Goal: Find specific page/section: Find specific page/section

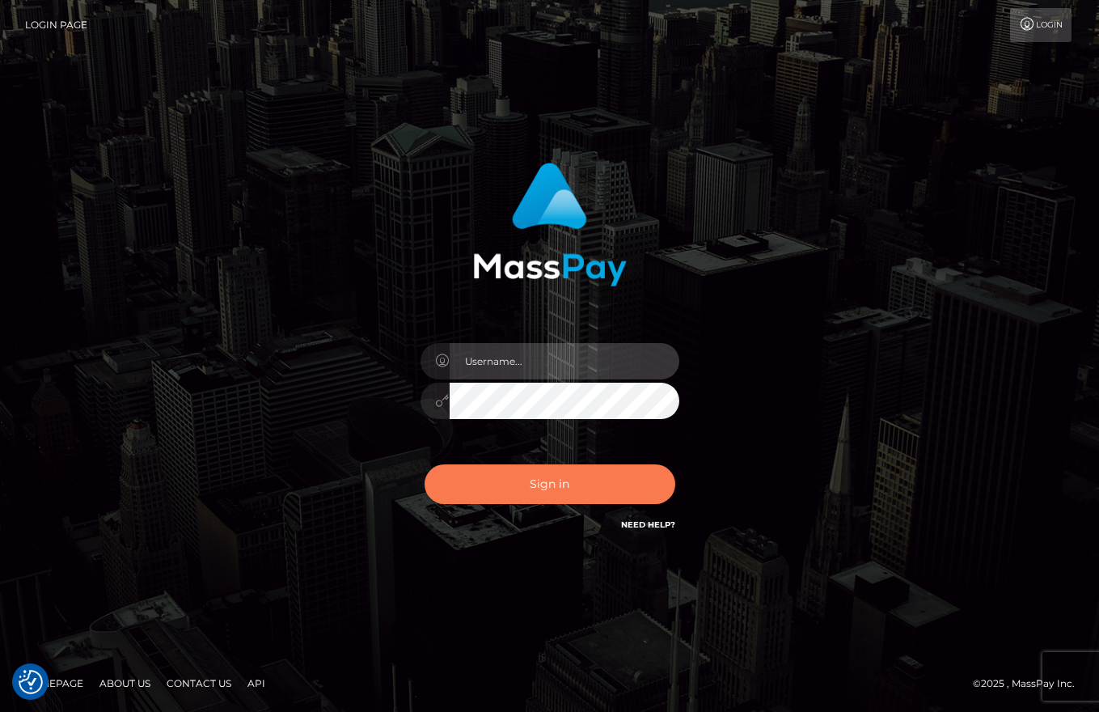
type input "vlad"
click at [517, 498] on button "Sign in" at bounding box center [550, 484] width 251 height 40
type input "vlad"
click at [523, 472] on button "Sign in" at bounding box center [550, 484] width 251 height 40
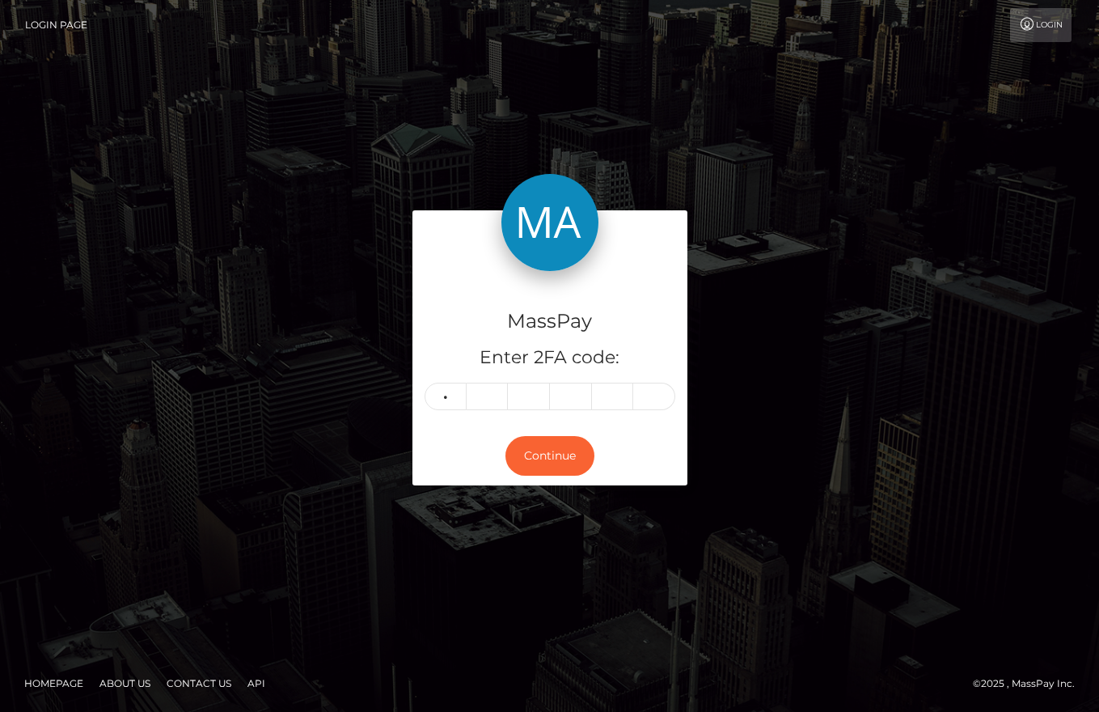
type input "6"
type input "4"
type input "0"
type input "6"
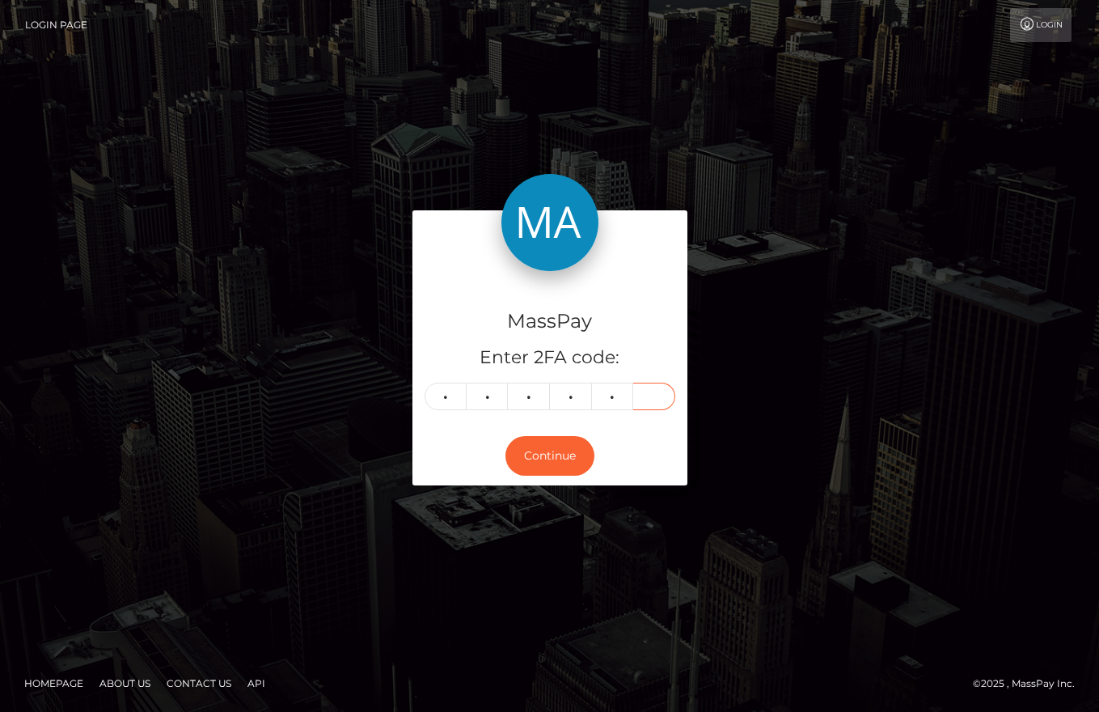
type input "6"
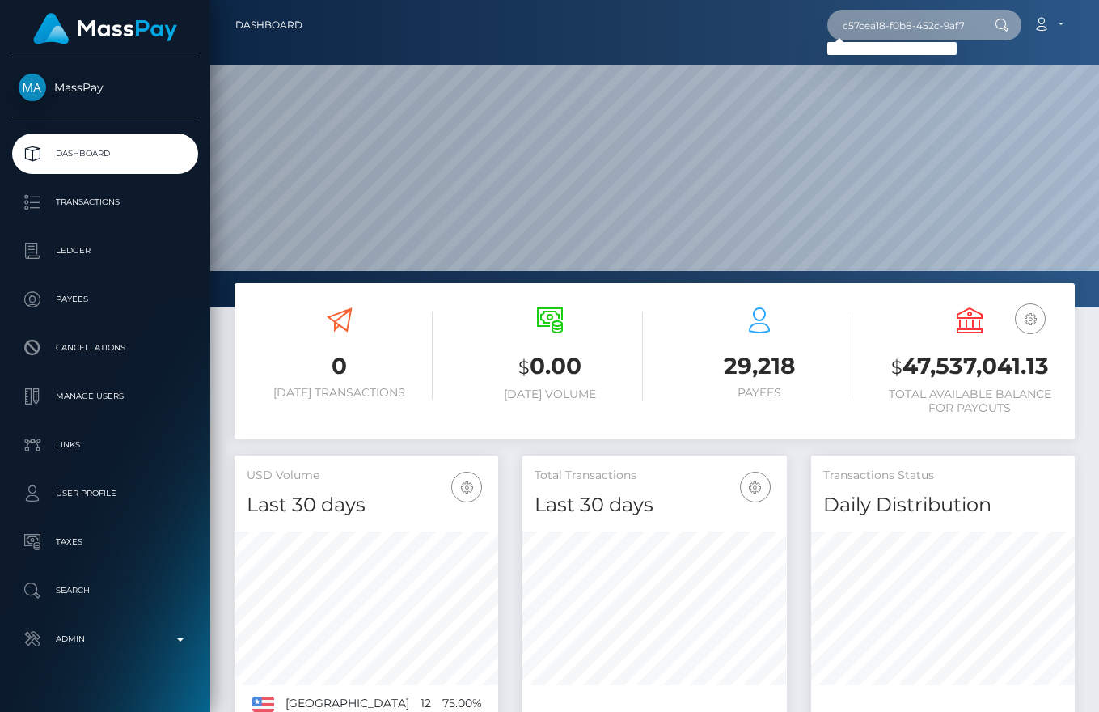
click at [918, 30] on input "c57cea18-f0b8-452c-9af7-d23456fd6175" at bounding box center [904, 25] width 152 height 31
paste input "ba35aa8f-a5cc-11f0-bd75-060e06e9f077"
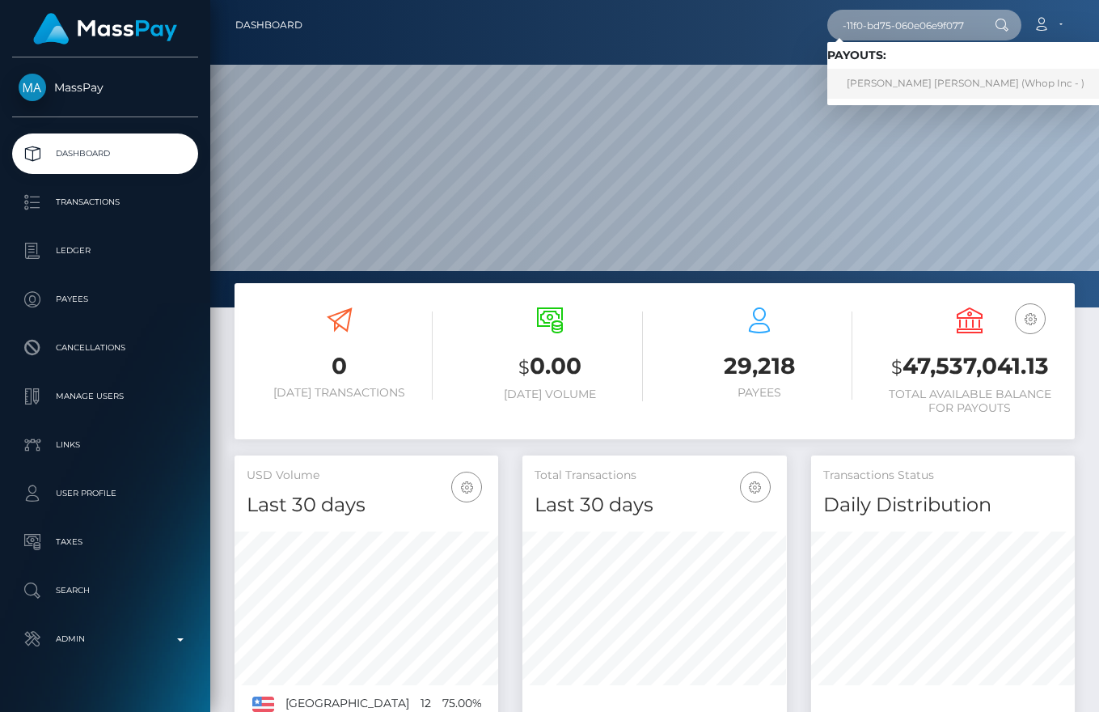
type input "ba35aa8f-a5cc-11f0-bd75-060e06e9f077"
click at [942, 74] on link "JACK SPENCER ADAMS (Whop Inc - )" at bounding box center [966, 84] width 277 height 30
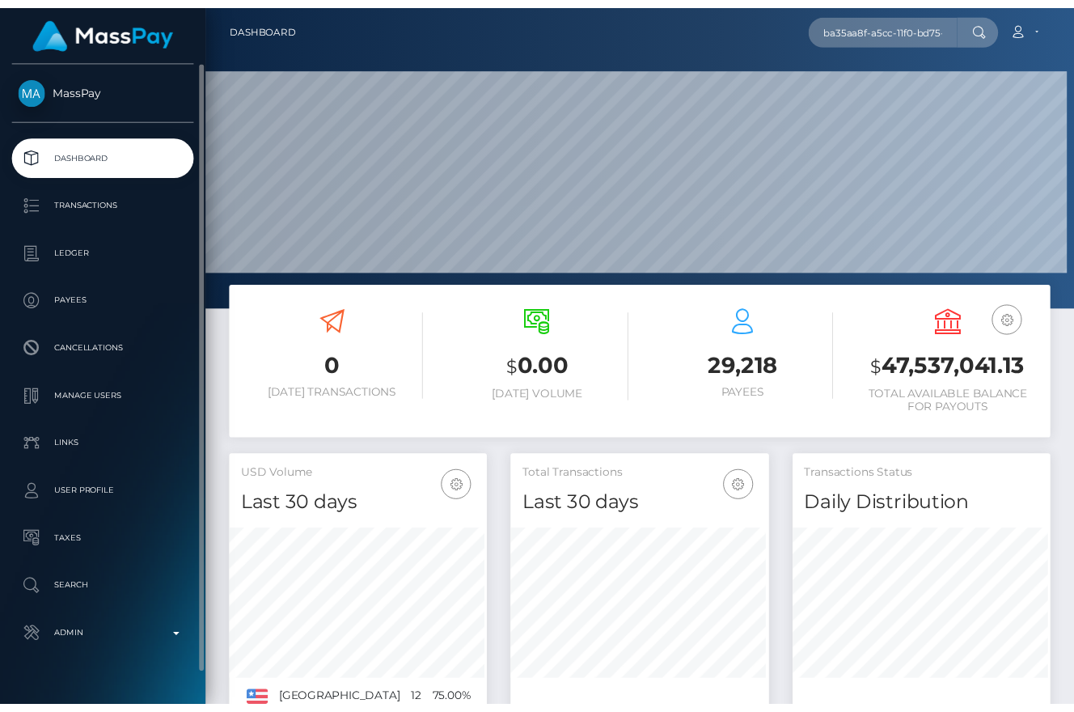
scroll to position [808707, 808738]
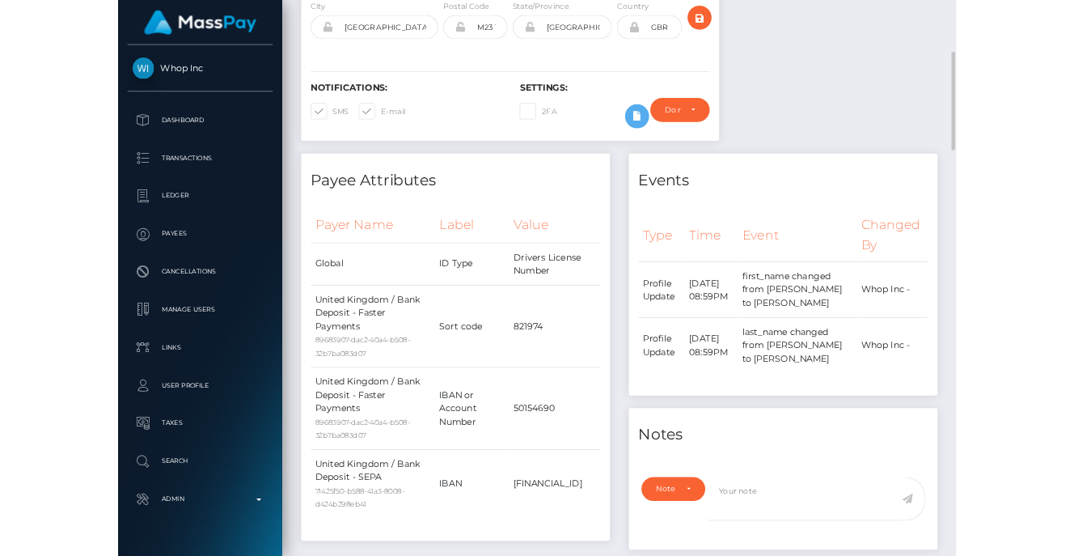
scroll to position [188, 0]
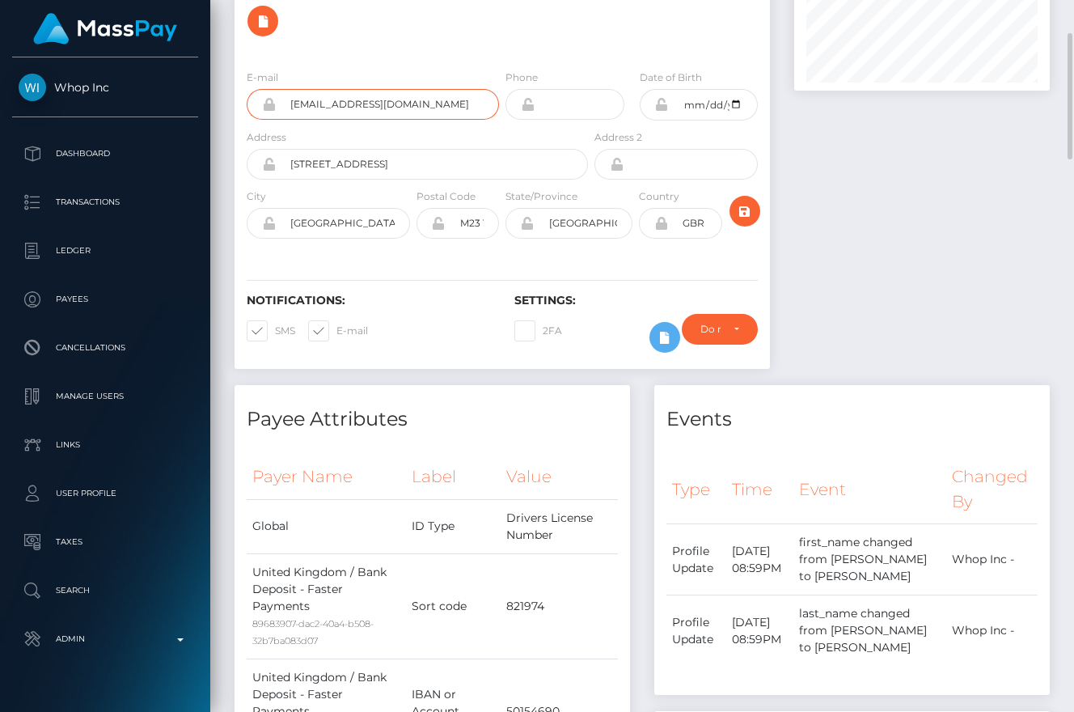
drag, startPoint x: 448, startPoint y: 56, endPoint x: 290, endPoint y: 60, distance: 158.6
click at [290, 89] on input "smeksyhacker69@gmail.com" at bounding box center [387, 104] width 223 height 31
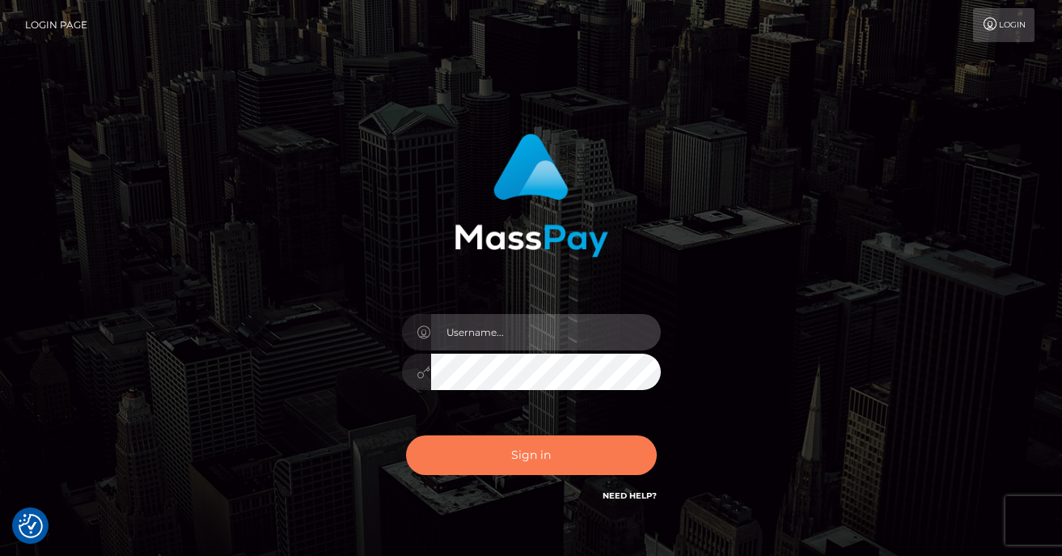
type input "[PERSON_NAME]"
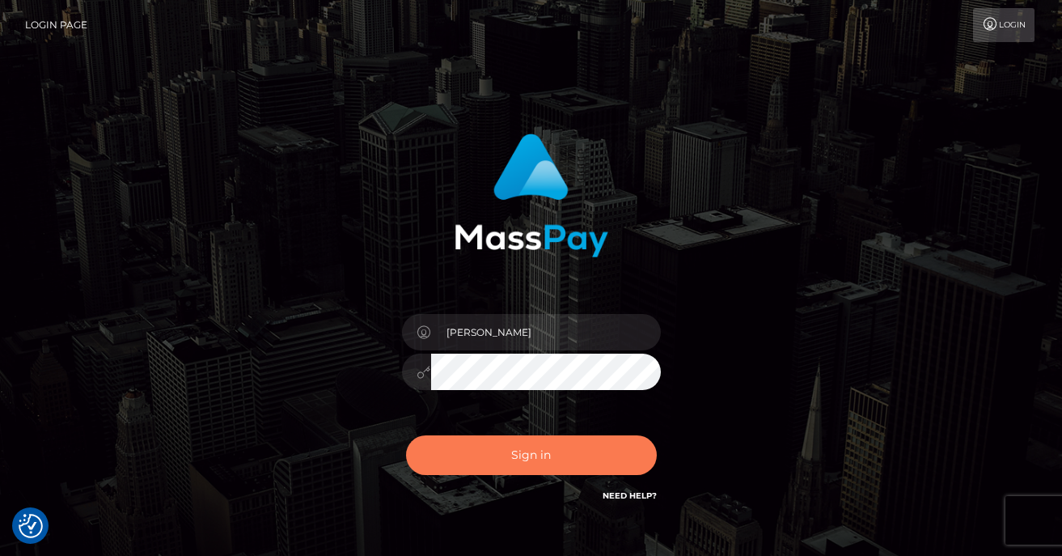
click at [502, 456] on button "Sign in" at bounding box center [531, 455] width 251 height 40
